Goal: Check status

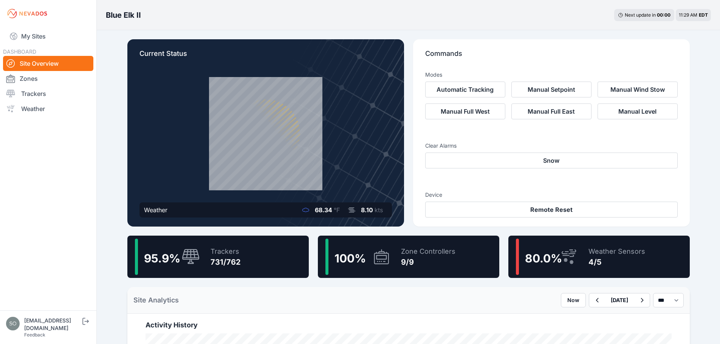
click at [468, 93] on button "Automatic Tracking" at bounding box center [465, 90] width 80 height 16
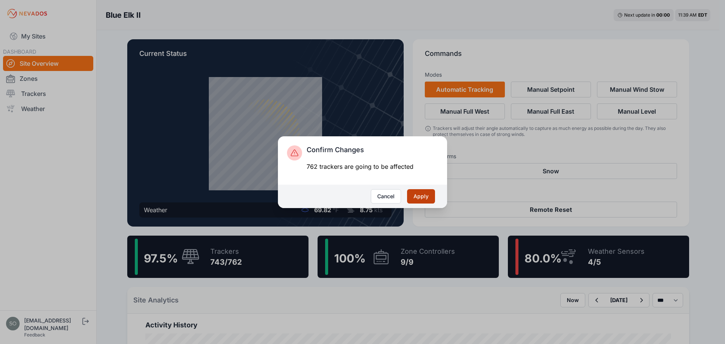
click at [425, 195] on button "Apply" at bounding box center [421, 196] width 28 height 14
